Goal: Task Accomplishment & Management: Use online tool/utility

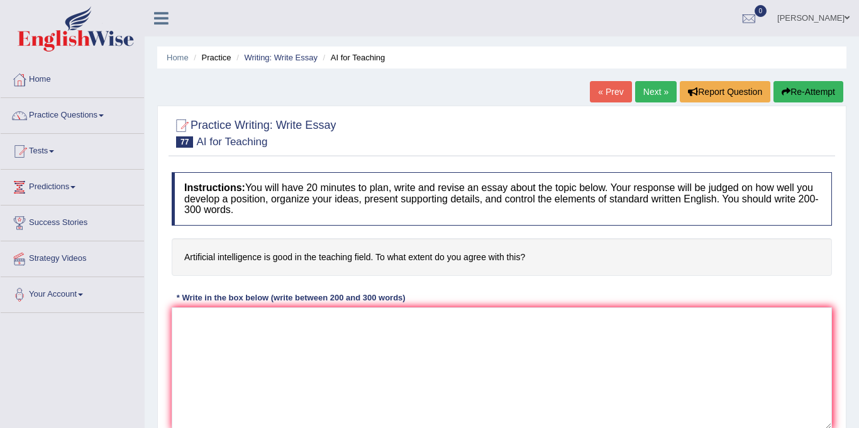
click at [285, 357] on textarea at bounding box center [502, 369] width 660 height 122
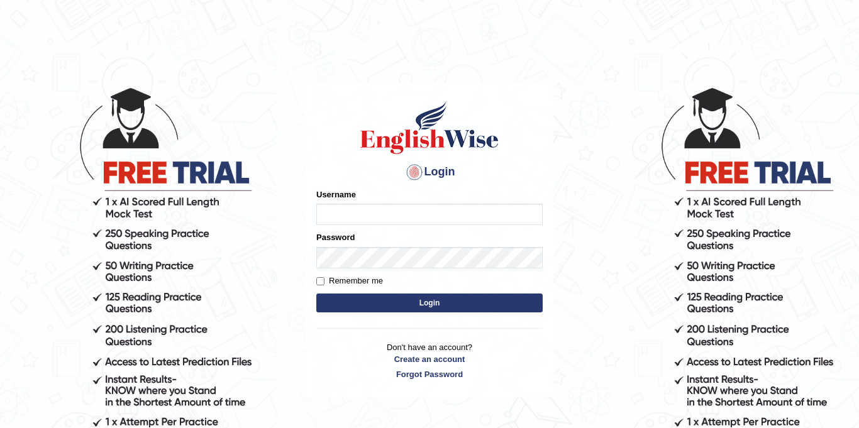
type input "Jolinaseva"
click at [415, 304] on button "Login" at bounding box center [429, 303] width 226 height 19
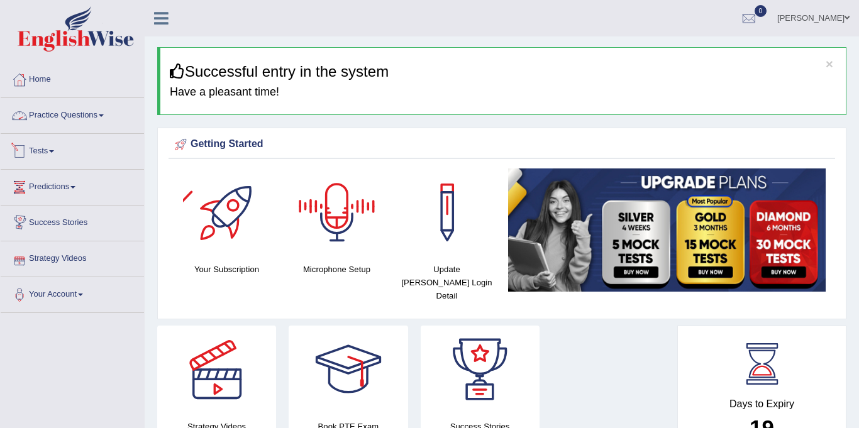
click at [78, 113] on link "Practice Questions" at bounding box center [72, 113] width 143 height 31
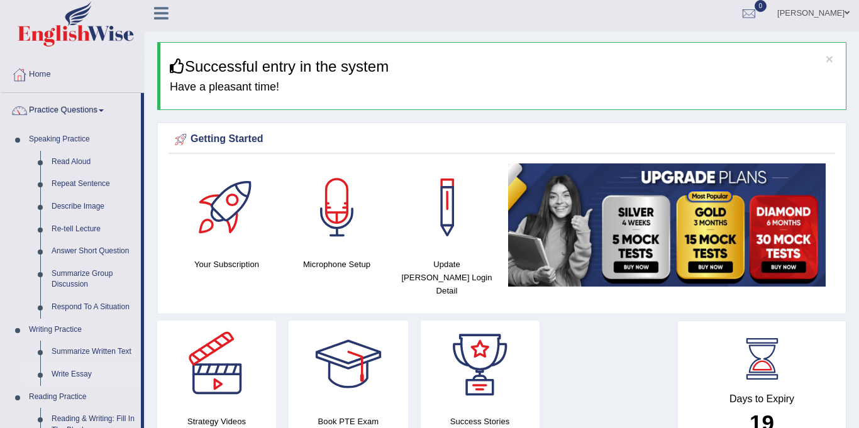
scroll to position [6, 0]
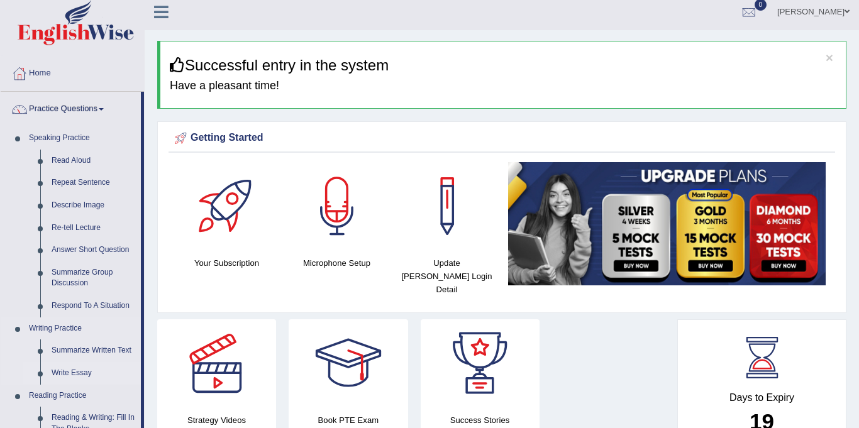
click at [64, 369] on link "Write Essay" at bounding box center [93, 373] width 95 height 23
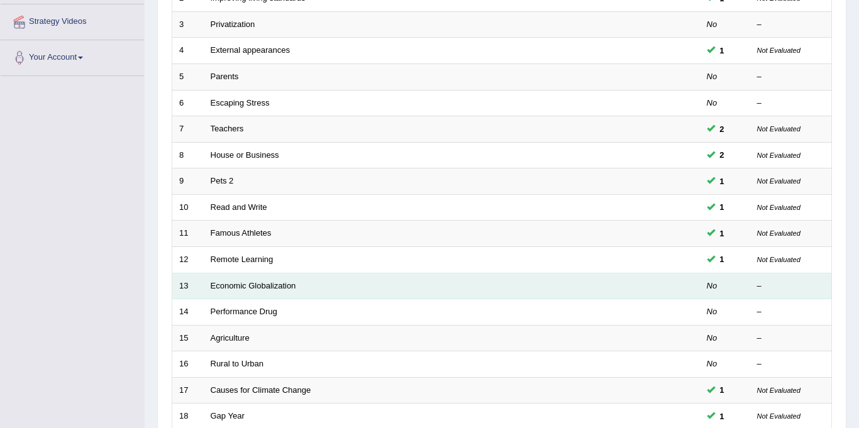
scroll to position [404, 0]
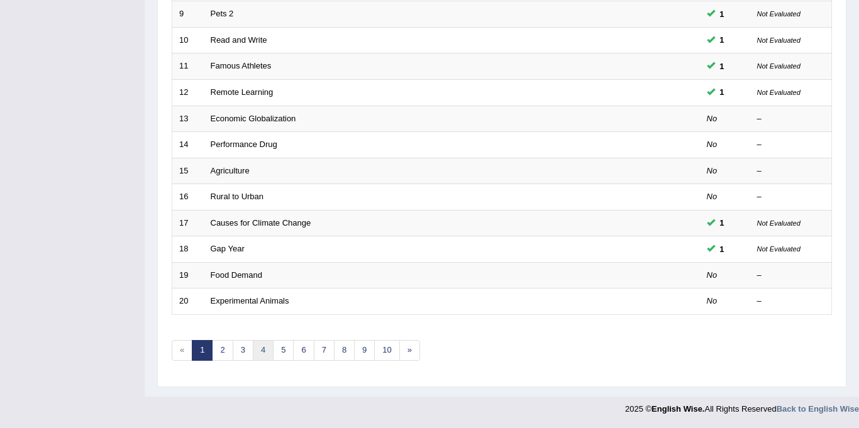
click at [257, 347] on link "4" at bounding box center [263, 350] width 21 height 21
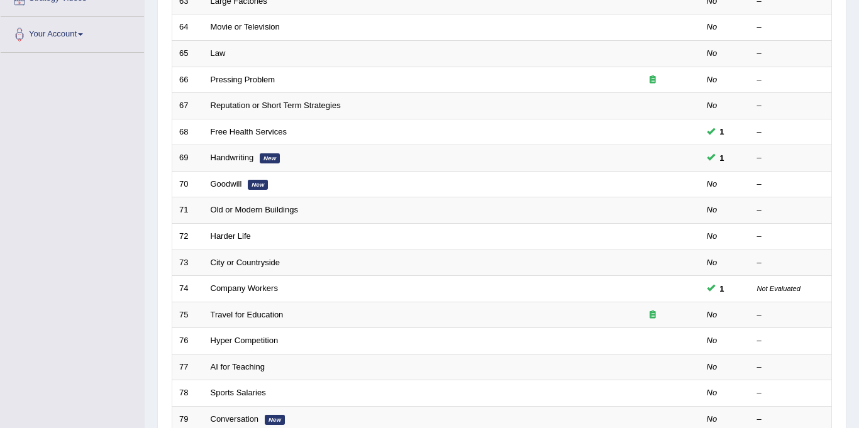
scroll to position [392, 0]
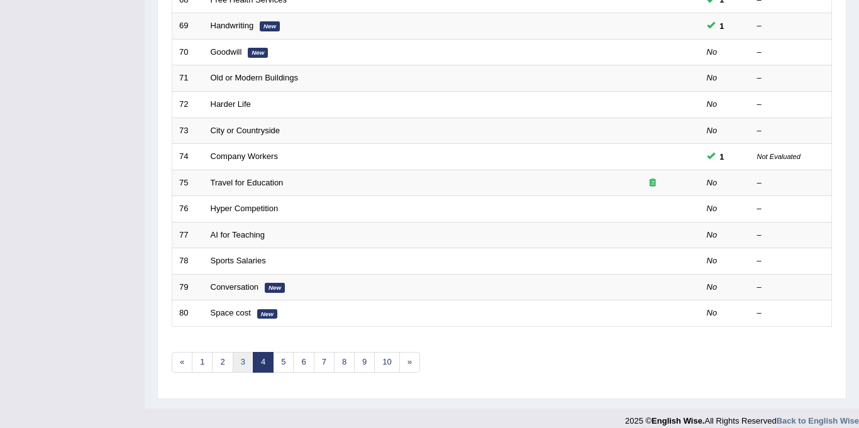
click at [234, 360] on link "3" at bounding box center [243, 362] width 21 height 21
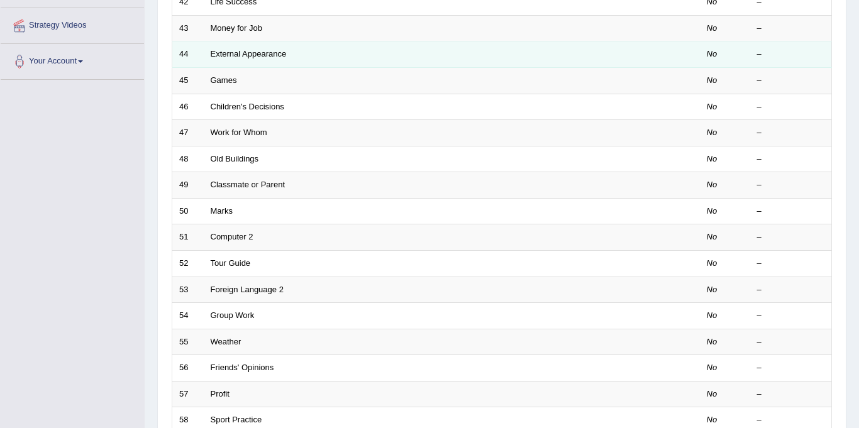
scroll to position [65, 0]
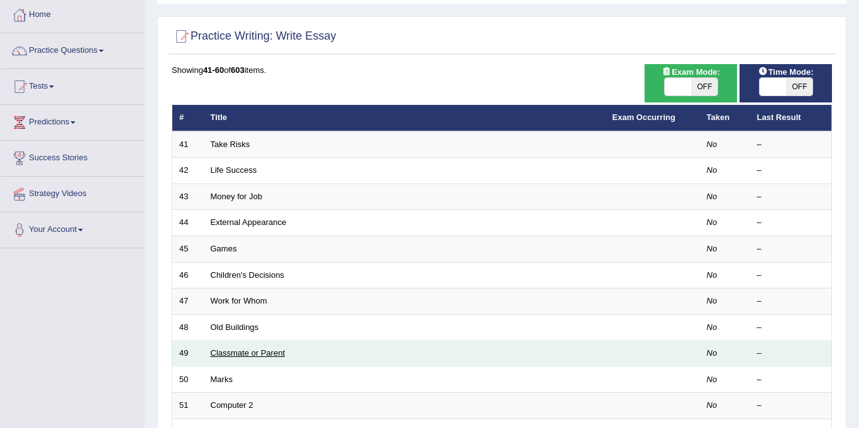
click at [239, 352] on link "Classmate or Parent" at bounding box center [248, 352] width 75 height 9
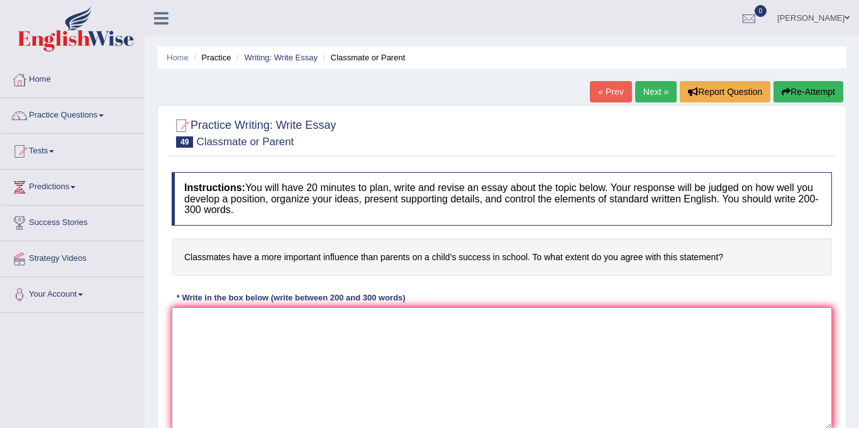
click at [243, 342] on textarea at bounding box center [502, 369] width 660 height 122
click at [342, 337] on textarea at bounding box center [502, 369] width 660 height 122
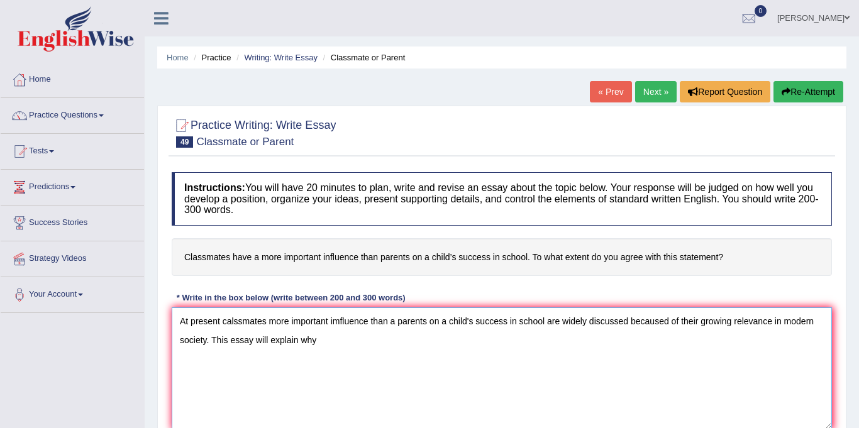
type textarea "At present calssmates more important imfluence than a parents on a child's succ…"
click at [645, 96] on link "Next »" at bounding box center [656, 91] width 42 height 21
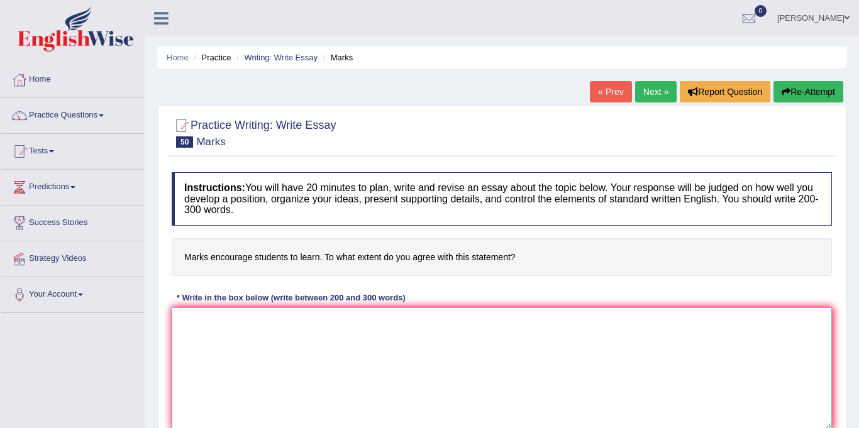
click at [319, 349] on textarea at bounding box center [502, 369] width 660 height 122
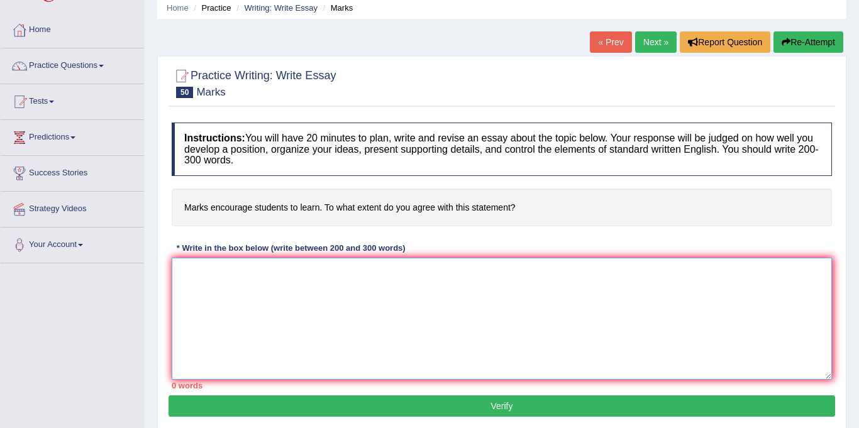
scroll to position [59, 0]
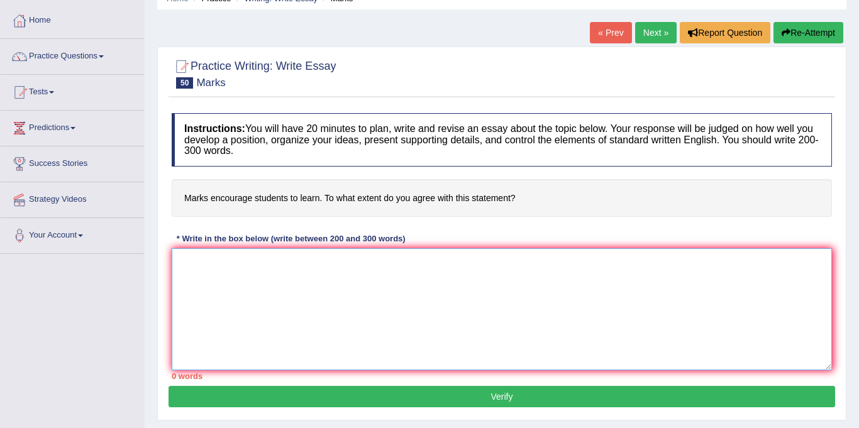
click at [241, 311] on textarea at bounding box center [502, 309] width 660 height 122
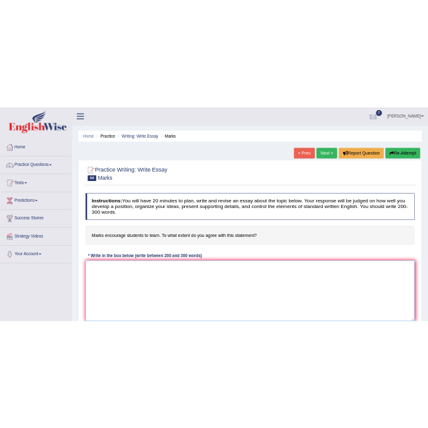
scroll to position [0, 0]
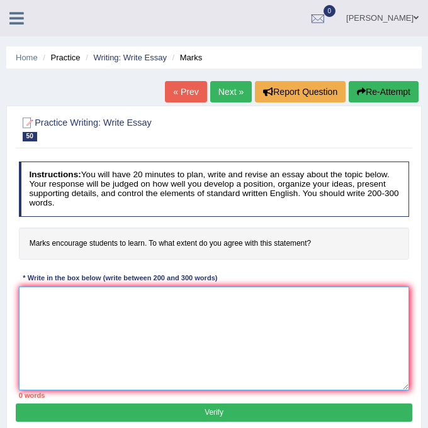
click at [233, 304] on textarea at bounding box center [214, 339] width 391 height 104
paste textarea "t present, [topic] is/are widely discussed because of its/their growing relevan…"
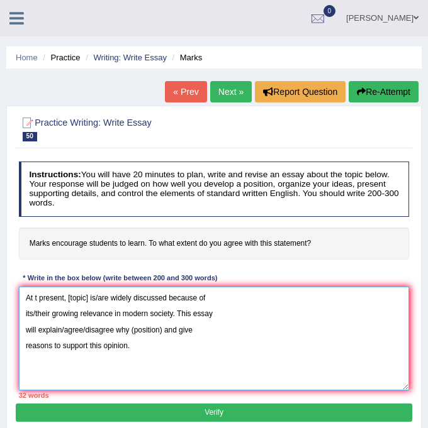
click at [38, 296] on textarea "At t present, [topic] is/are widely discussed because of its/their growing rele…" at bounding box center [214, 339] width 391 height 104
click at [25, 318] on textarea "At present, [topic] is/are widely discussed because of its/their growing releva…" at bounding box center [214, 339] width 391 height 104
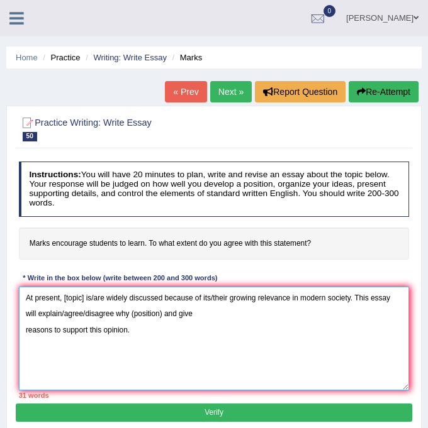
click at [26, 331] on textarea "At present, [topic] is/are widely discussed because of its/their growing releva…" at bounding box center [214, 339] width 391 height 104
click at [86, 297] on textarea "At present, [topic] is/are widely discussed because of its/their growing releva…" at bounding box center [214, 339] width 391 height 104
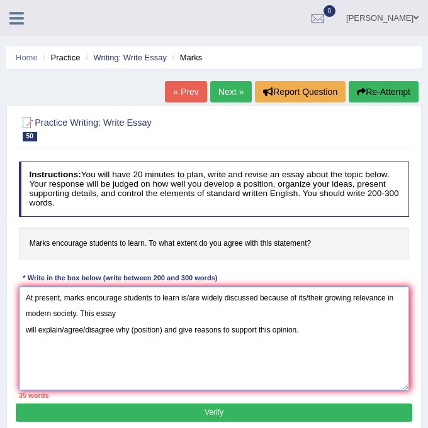
click at [191, 299] on textarea "At present, marks encourage students to learn is/are widely discussed because o…" at bounding box center [214, 339] width 391 height 104
click at [299, 296] on textarea "At present, marks encourage students to learn are widely discussed because of i…" at bounding box center [214, 339] width 391 height 104
click at [20, 331] on textarea "At present, marks encourage students to learn are widely discussed because of t…" at bounding box center [214, 339] width 391 height 104
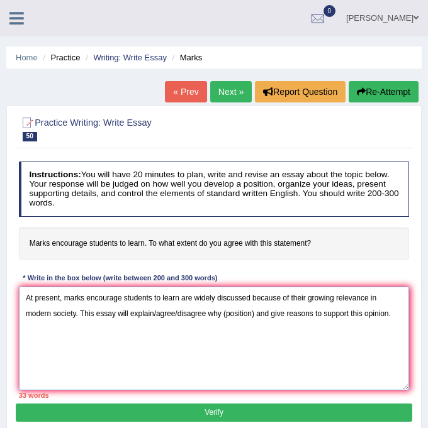
click at [207, 316] on textarea "At present, marks encourage students to learn are widely discussed because of t…" at bounding box center [214, 339] width 391 height 104
click at [204, 313] on textarea "At present, marks encourage students to learn are widely discussed because of t…" at bounding box center [214, 339] width 391 height 104
click at [323, 320] on textarea "At present, marks encourage students to learn are widely discussed because of t…" at bounding box center [214, 339] width 391 height 104
click at [167, 309] on textarea "At present, marks encourage students to learn are widely discussed because of t…" at bounding box center [214, 339] width 391 height 104
click at [174, 307] on textarea "At present, marks encourage students to learn are widely discussed because of t…" at bounding box center [214, 339] width 391 height 104
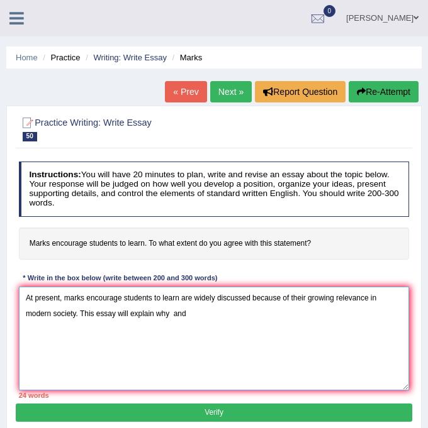
click at [190, 312] on textarea "At present, marks encourage students to learn are widely discussed because of t…" at bounding box center [214, 339] width 391 height 104
click at [196, 313] on textarea "At present, marks encourage students to learn are widely discussed because of t…" at bounding box center [214, 339] width 391 height 104
click at [50, 342] on textarea "At present, marks encourage students to learn are widely discussed because of t…" at bounding box center [214, 339] width 391 height 104
paste textarea "BODY 1: Supporting View To begin with, there are numerous reasons why (Supporti…"
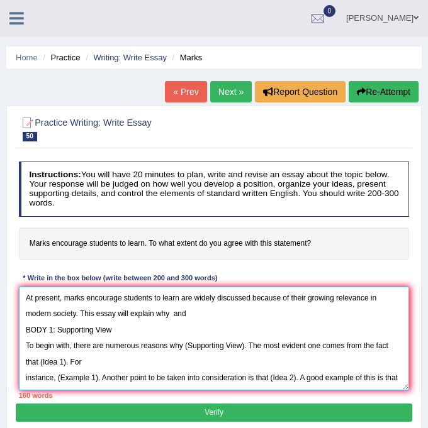
click at [115, 333] on textarea "At present, marks encourage students to learn are widely discussed because of t…" at bounding box center [214, 339] width 391 height 104
click at [174, 313] on textarea "At present, marks encourage students to learn are widely discussed because of t…" at bounding box center [214, 339] width 391 height 104
click at [304, 297] on textarea "At present, marks encourage students to learn are widely discussed because of t…" at bounding box center [214, 339] width 391 height 104
click at [191, 297] on textarea "At present, marks encourage students to learn are widely discussed because of i…" at bounding box center [214, 339] width 391 height 104
click at [174, 316] on textarea "At present, marks encourage students to learn is widely discussed because of it…" at bounding box center [214, 339] width 391 height 104
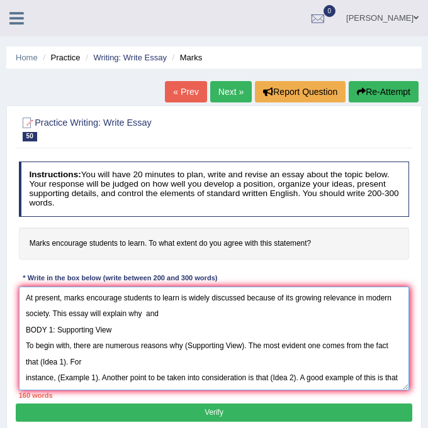
click at [145, 313] on textarea "At present, marks encourage students to learn is widely discussed because of it…" at bounding box center [214, 339] width 391 height 104
click at [282, 321] on textarea "At present, marks encourage students to learn is widely discussed because of it…" at bounding box center [214, 339] width 391 height 104
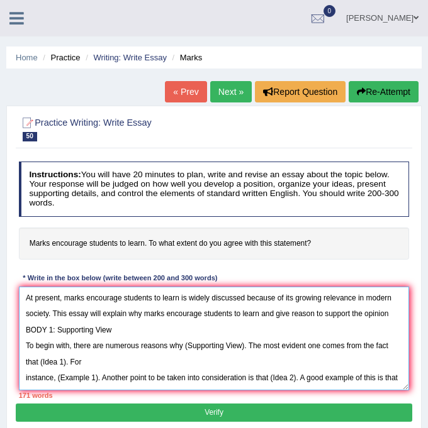
click at [246, 346] on textarea "At present, marks encourage students to learn is widely discussed because of it…" at bounding box center [214, 339] width 391 height 104
click at [175, 361] on textarea "At present, marks encourage students to learn is widely discussed because of it…" at bounding box center [214, 339] width 391 height 104
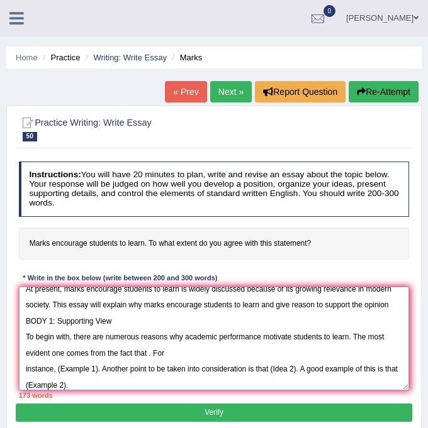
drag, startPoint x: 351, startPoint y: 347, endPoint x: 149, endPoint y: 355, distance: 202.1
click at [149, 355] on textarea "At present, marks encourage students to learn is widely discussed because of it…" at bounding box center [214, 339] width 391 height 104
drag, startPoint x: 153, startPoint y: 351, endPoint x: 99, endPoint y: 354, distance: 54.2
click at [99, 354] on textarea "At present, marks encourage students to learn is widely discussed because of it…" at bounding box center [214, 339] width 391 height 104
drag, startPoint x: 351, startPoint y: 335, endPoint x: 150, endPoint y: 352, distance: 202.0
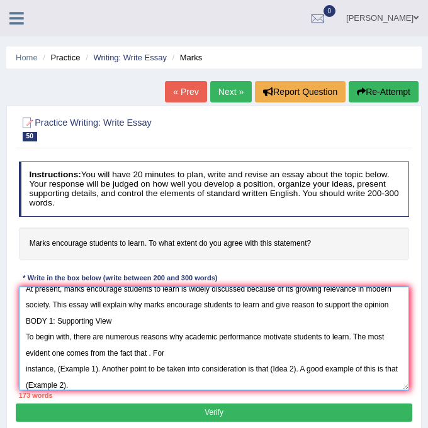
click at [150, 352] on textarea "At present, marks encourage students to learn is widely discussed because of it…" at bounding box center [214, 339] width 391 height 104
click at [125, 342] on textarea "At present, marks encourage students to learn is widely discussed because of it…" at bounding box center [214, 339] width 391 height 104
drag, startPoint x: 353, startPoint y: 338, endPoint x: 161, endPoint y: 352, distance: 193.0
click at [161, 352] on textarea "At present, marks encourage students to learn is widely discussed because of it…" at bounding box center [214, 339] width 391 height 104
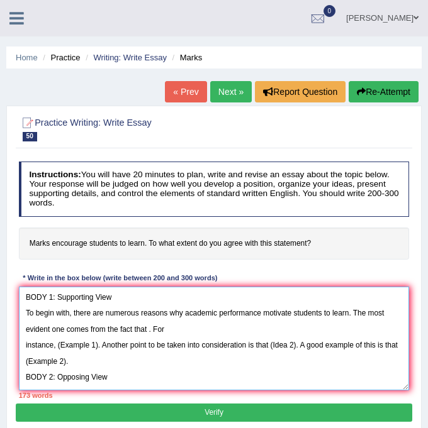
scroll to position [61, 0]
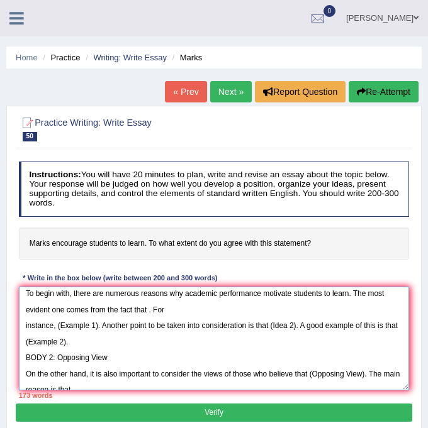
click at [148, 310] on textarea "At present, marks encourage students to learn is widely discussed because of it…" at bounding box center [214, 339] width 391 height 104
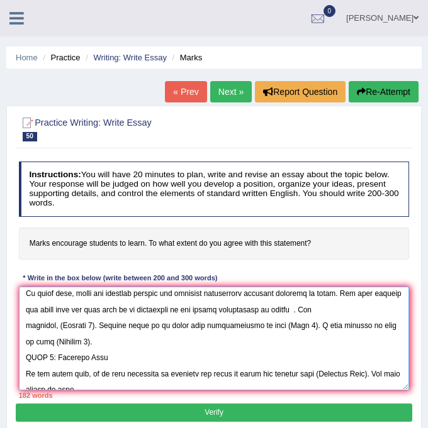
drag, startPoint x: 331, startPoint y: 309, endPoint x: 92, endPoint y: 335, distance: 240.4
click at [92, 335] on textarea at bounding box center [214, 339] width 391 height 104
click at [195, 345] on textarea at bounding box center [214, 339] width 391 height 104
click at [77, 325] on textarea at bounding box center [214, 339] width 391 height 104
click at [99, 325] on textarea at bounding box center [214, 339] width 391 height 104
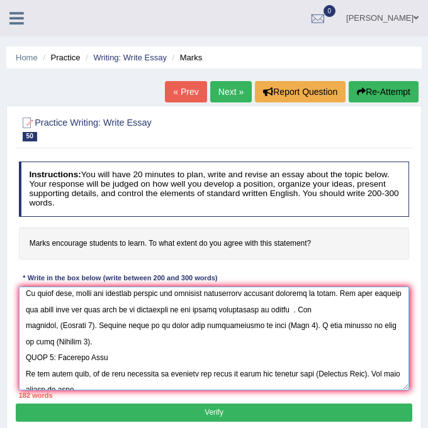
click at [94, 325] on textarea at bounding box center [214, 339] width 391 height 104
click at [98, 326] on textarea at bounding box center [214, 339] width 391 height 104
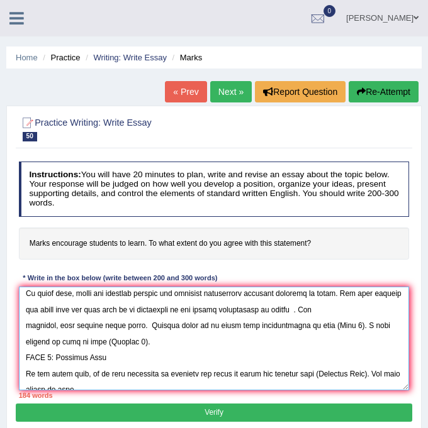
click at [336, 325] on textarea at bounding box center [214, 339] width 391 height 104
click at [315, 328] on textarea at bounding box center [214, 339] width 391 height 104
paste textarea "influence how seriously students take their studies."
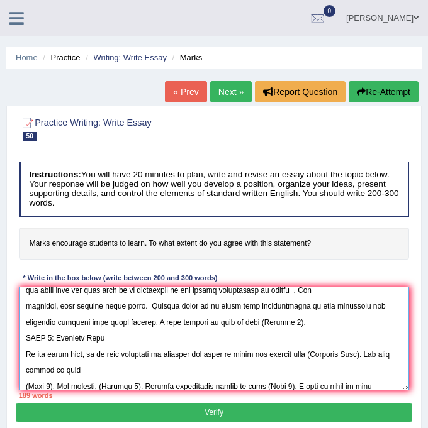
scroll to position [93, 0]
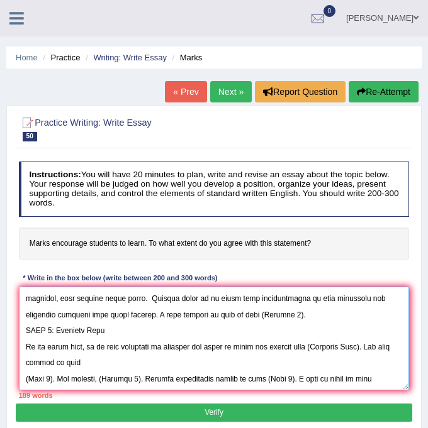
click at [274, 320] on textarea at bounding box center [214, 339] width 391 height 104
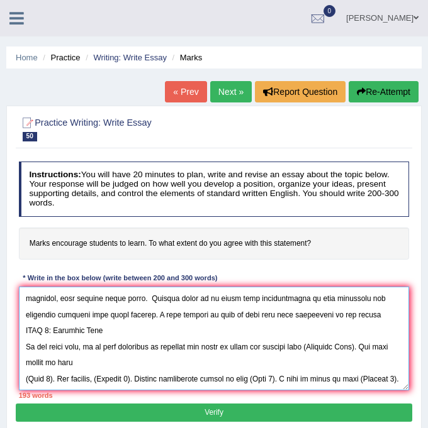
type textarea "At present, marks encourage students to learn is widely discussed because of it…"
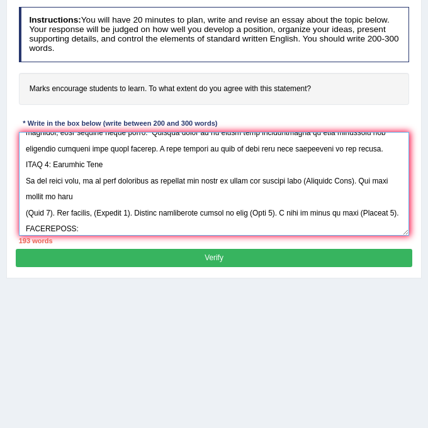
scroll to position [0, 0]
